Goal: Transaction & Acquisition: Obtain resource

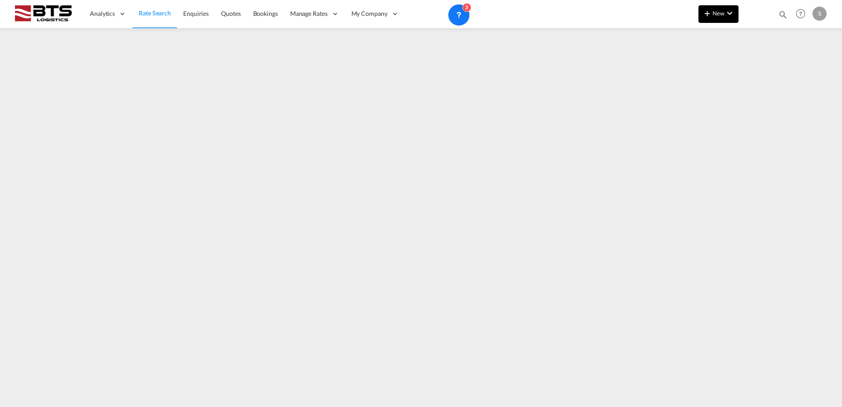
click at [703, 12] on md-icon "icon-plus 400-fg" at bounding box center [707, 13] width 11 height 11
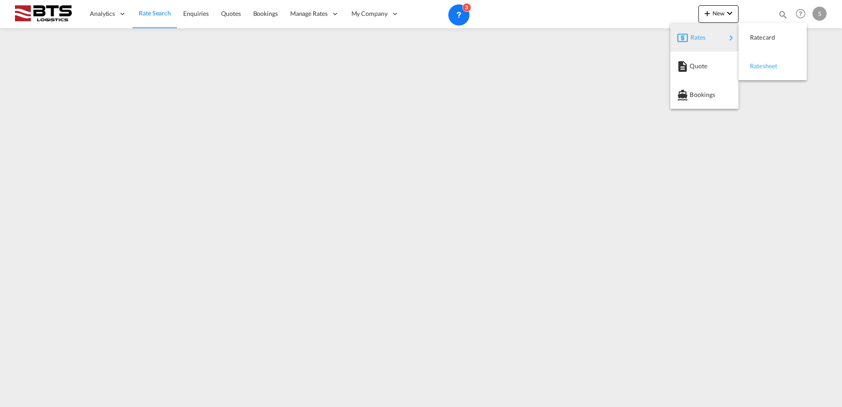
click at [776, 60] on div "Ratesheet" at bounding box center [766, 66] width 33 height 22
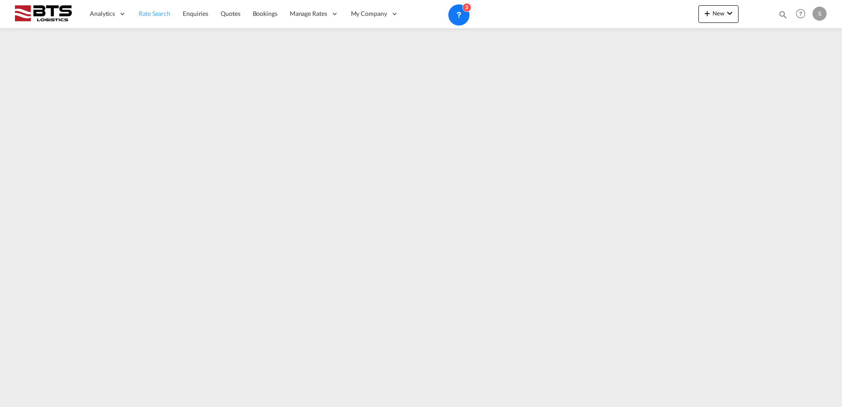
click at [173, 19] on link "Rate Search" at bounding box center [155, 14] width 44 height 29
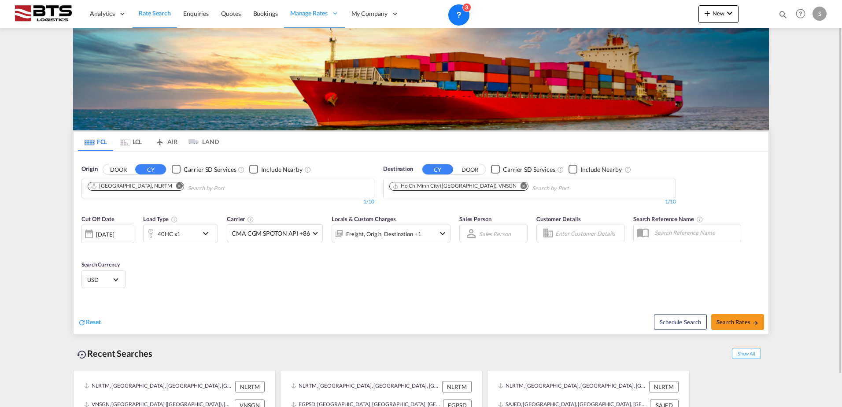
click at [521, 187] on md-icon "Remove" at bounding box center [524, 185] width 7 height 7
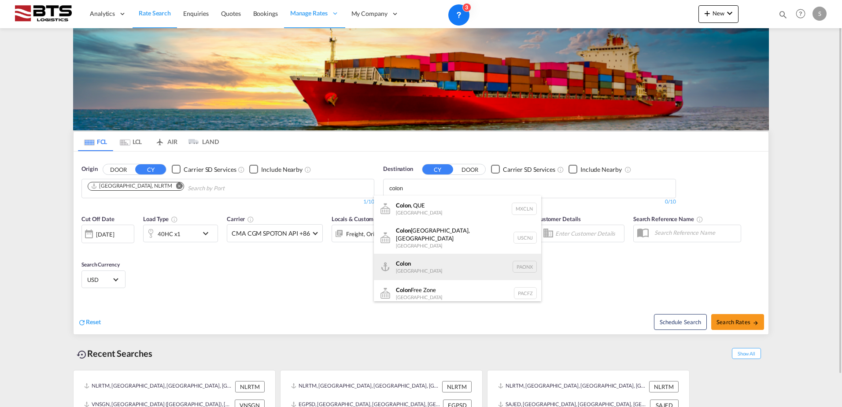
type input "colon"
click at [400, 271] on div "Colon Panama PAONX" at bounding box center [457, 267] width 167 height 26
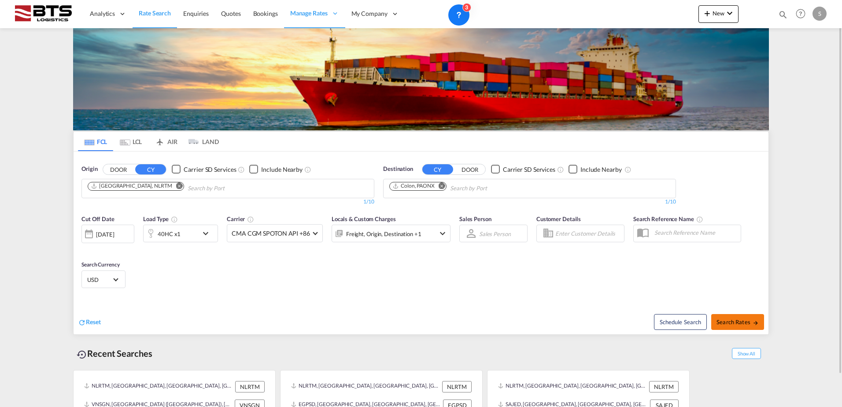
click at [734, 317] on button "Search Rates" at bounding box center [737, 322] width 53 height 16
type input "NLRTM to PAONX / [DATE]"
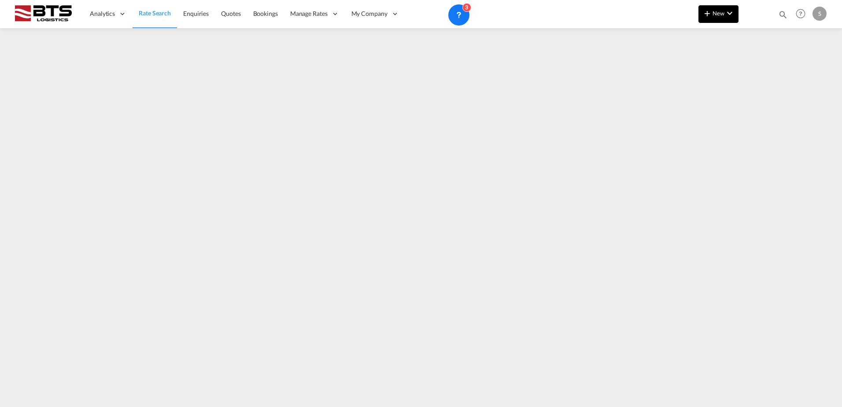
click at [721, 22] on button "New" at bounding box center [719, 14] width 40 height 18
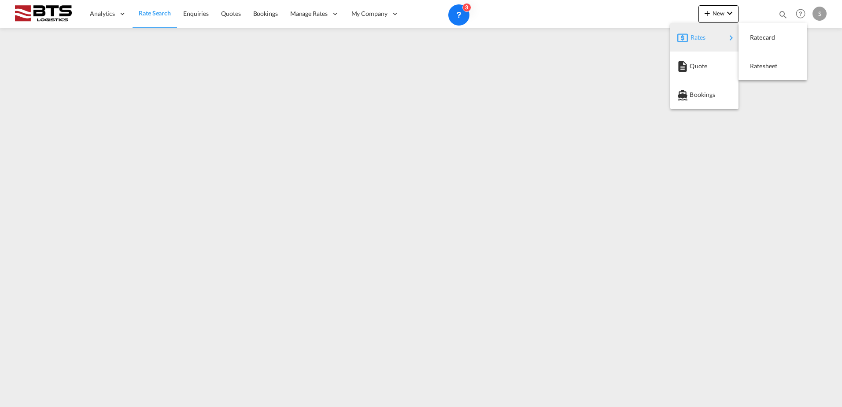
click at [756, 80] on md-backdrop at bounding box center [421, 203] width 842 height 407
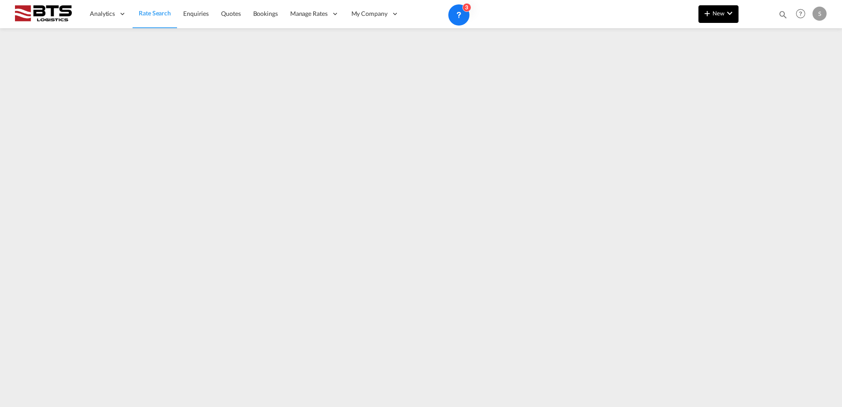
click at [719, 16] on span "New" at bounding box center [718, 13] width 33 height 7
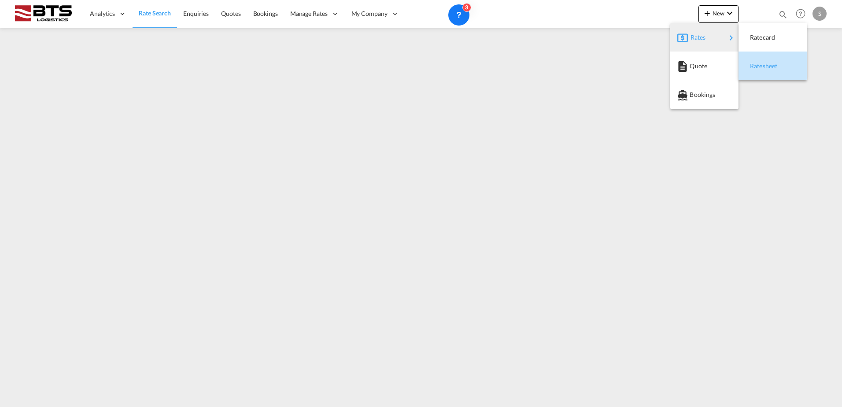
click at [756, 59] on span "Ratesheet" at bounding box center [755, 66] width 10 height 18
